Goal: Navigation & Orientation: Find specific page/section

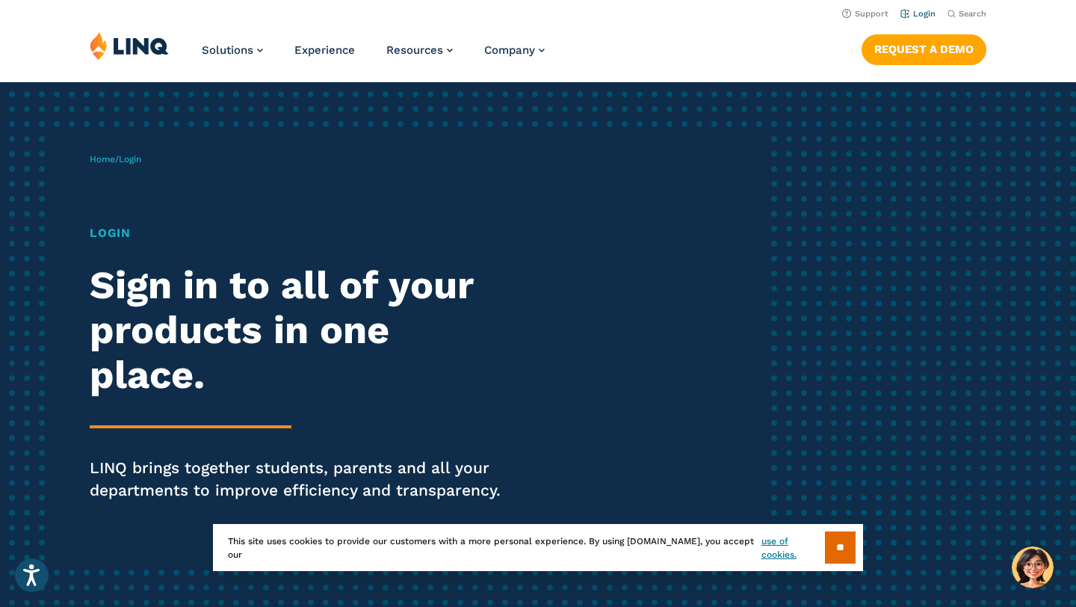
click at [921, 13] on link "Login" at bounding box center [917, 14] width 35 height 10
click at [923, 7] on li "Login" at bounding box center [917, 12] width 35 height 16
click at [923, 14] on link "Login" at bounding box center [917, 14] width 35 height 10
click at [118, 235] on h1 "Login" at bounding box center [297, 233] width 415 height 18
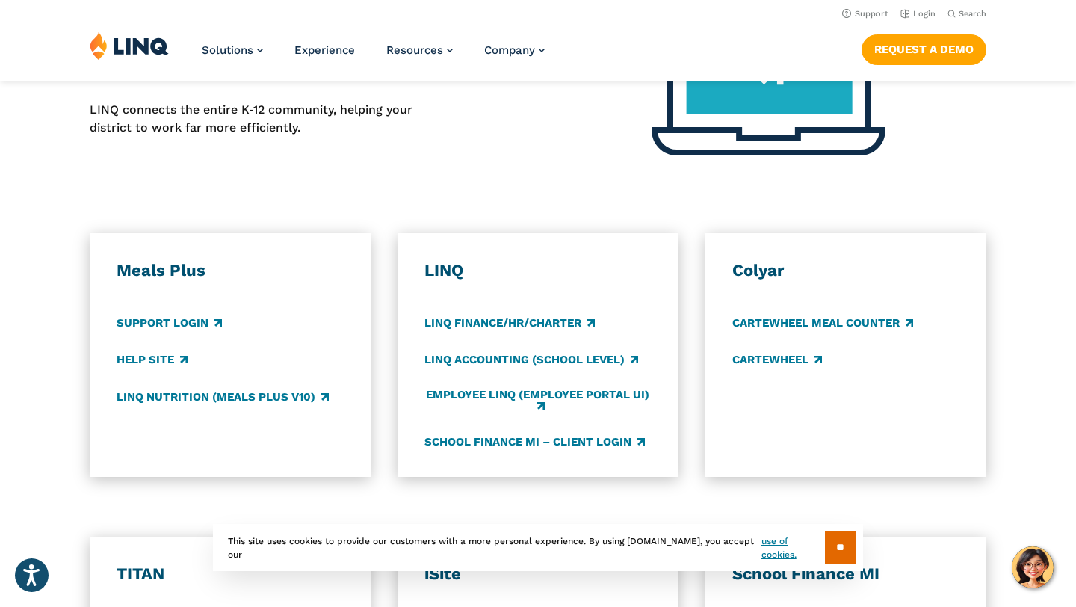
scroll to position [710, 0]
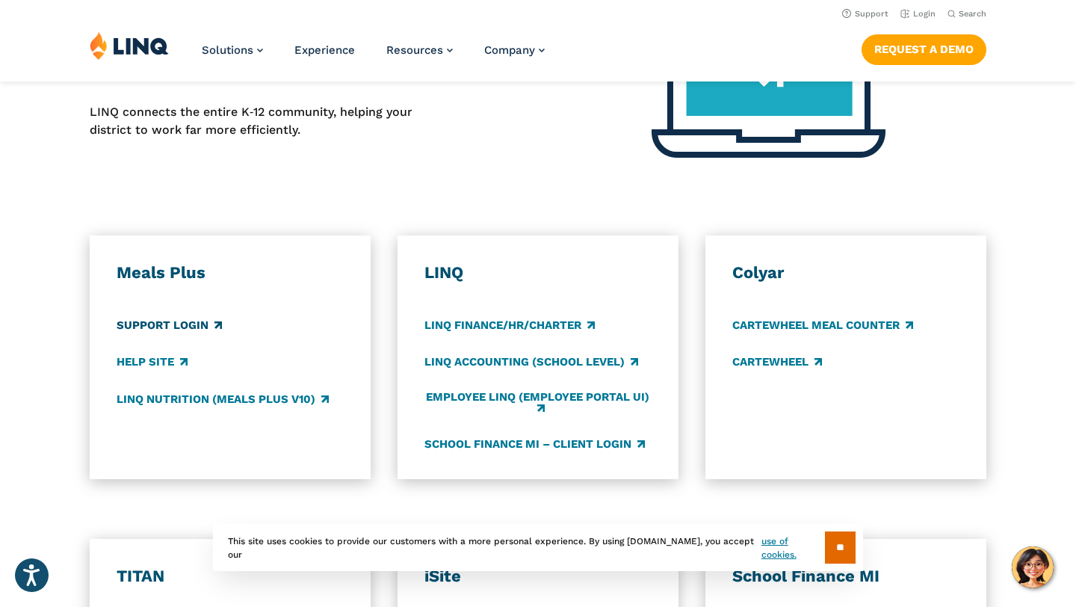
click at [192, 327] on link "Support Login" at bounding box center [169, 326] width 105 height 16
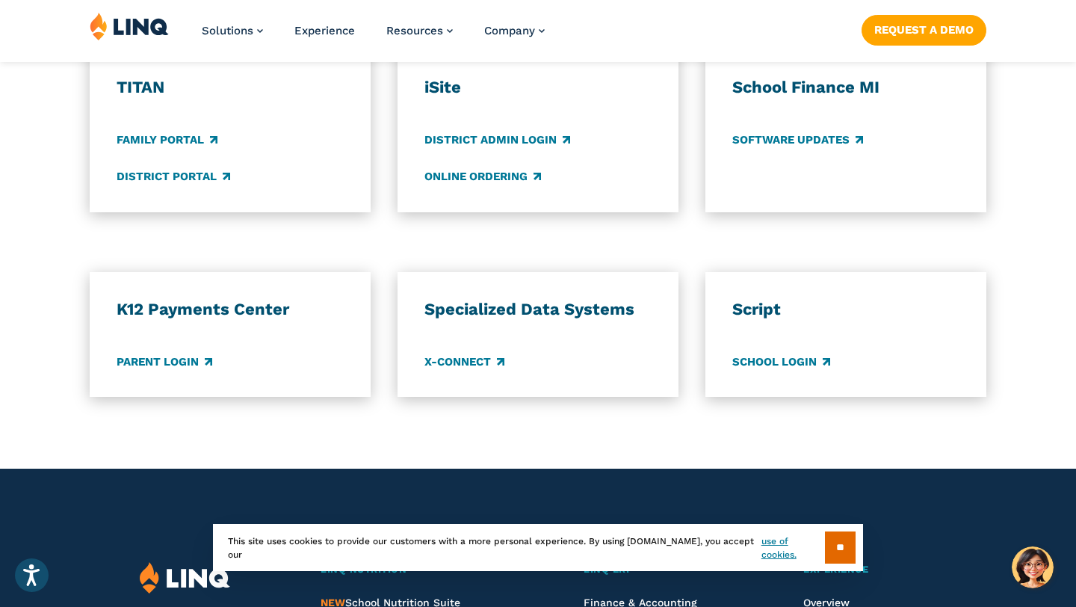
scroll to position [1201, 0]
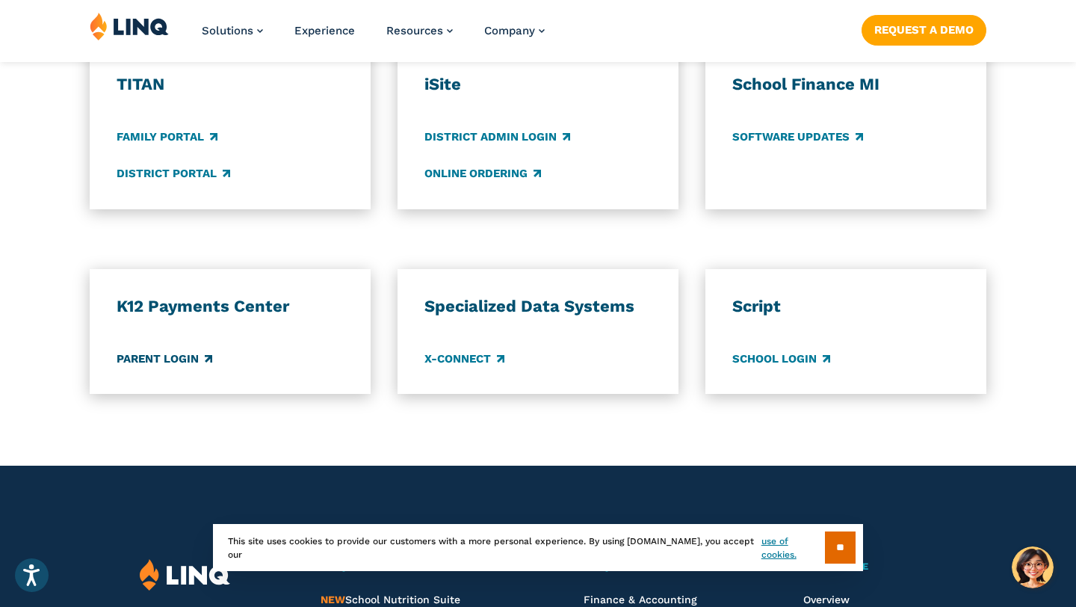
click at [159, 357] on link "Parent Login" at bounding box center [165, 358] width 96 height 16
